Goal: Task Accomplishment & Management: Manage account settings

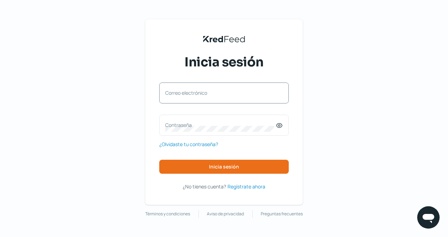
click at [241, 93] on label "Correo electrónico" at bounding box center [220, 93] width 110 height 7
click at [241, 93] on input "Correo electrónico" at bounding box center [223, 96] width 117 height 6
type input "gonzalovillava@tempoconsultores.mx"
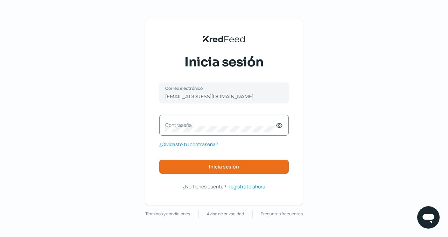
click at [218, 127] on label "Contraseña" at bounding box center [220, 125] width 110 height 7
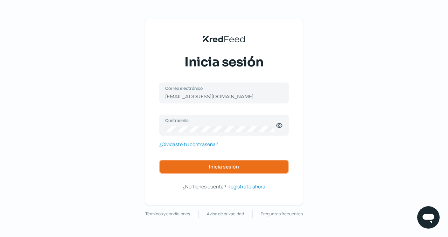
click at [241, 165] on button "Inicia sesión" at bounding box center [223, 167] width 129 height 14
